Goal: Browse casually

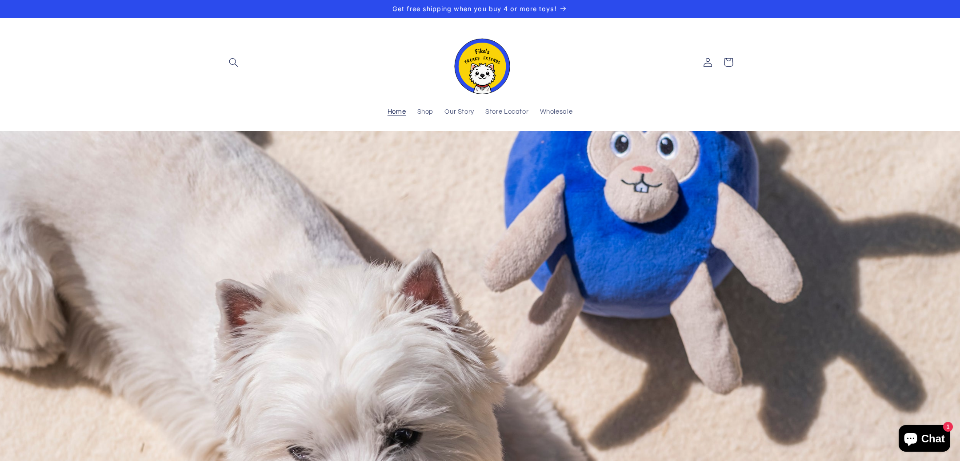
scroll to position [0, 528]
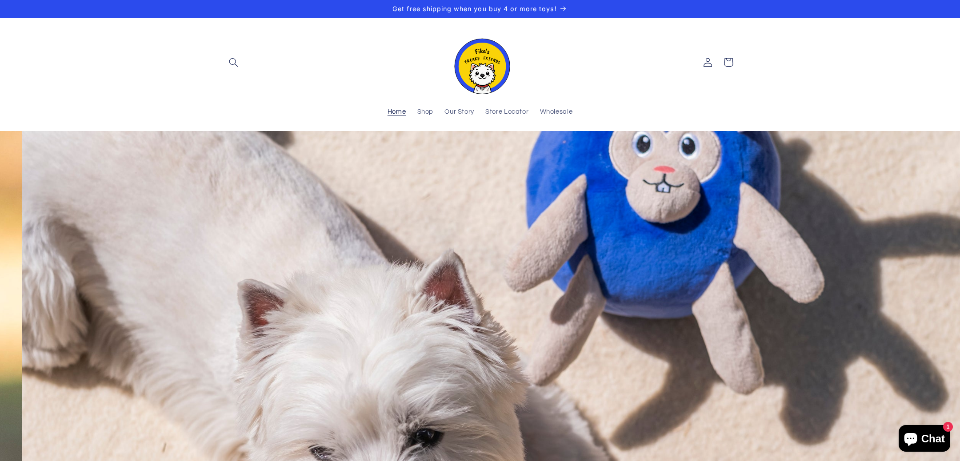
scroll to position [0, 960]
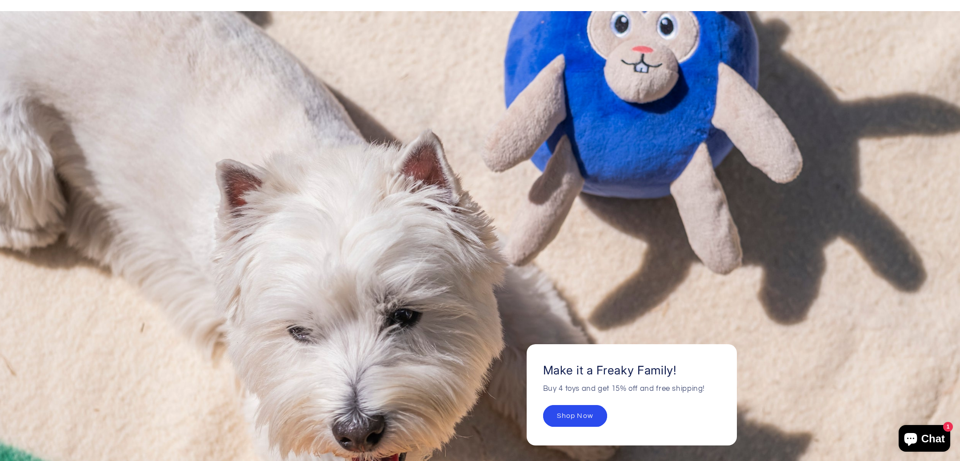
scroll to position [121, 0]
